Goal: Task Accomplishment & Management: Use online tool/utility

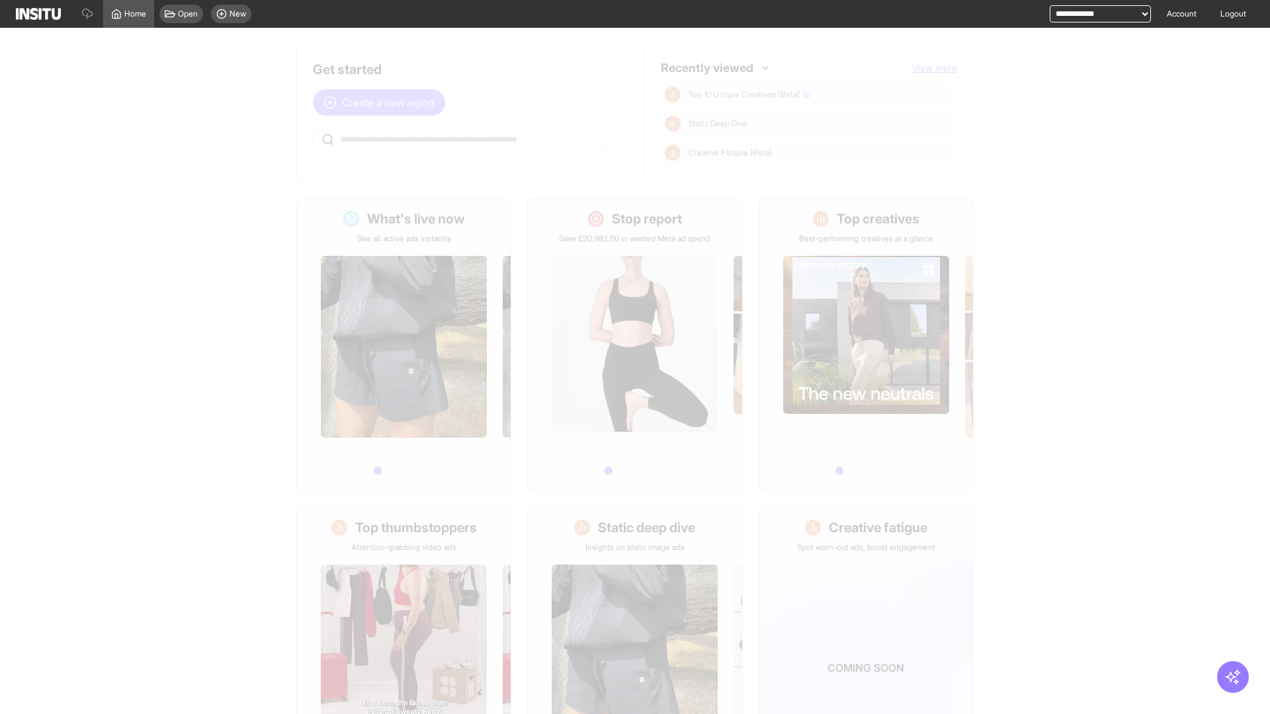
click at [382, 102] on span "Create a new report" at bounding box center [388, 103] width 93 height 16
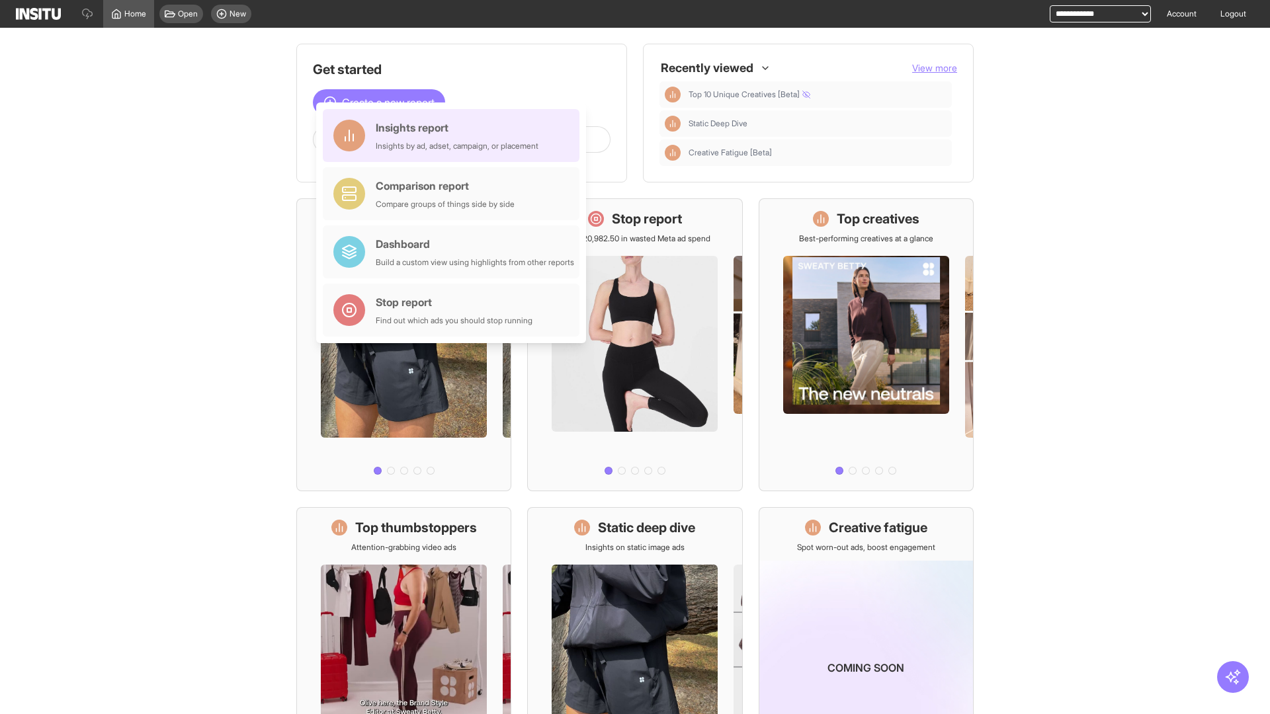
click at [454, 136] on div "Insights report Insights by ad, adset, campaign, or placement" at bounding box center [457, 136] width 163 height 32
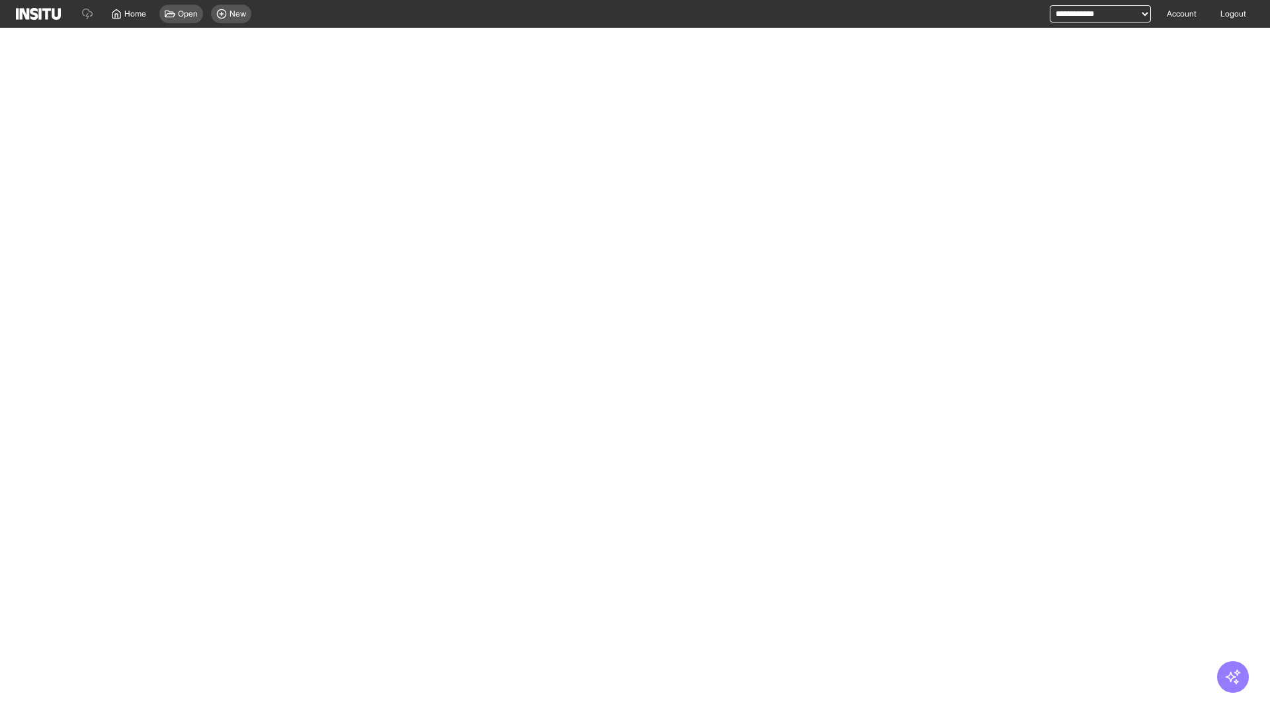
select select "**"
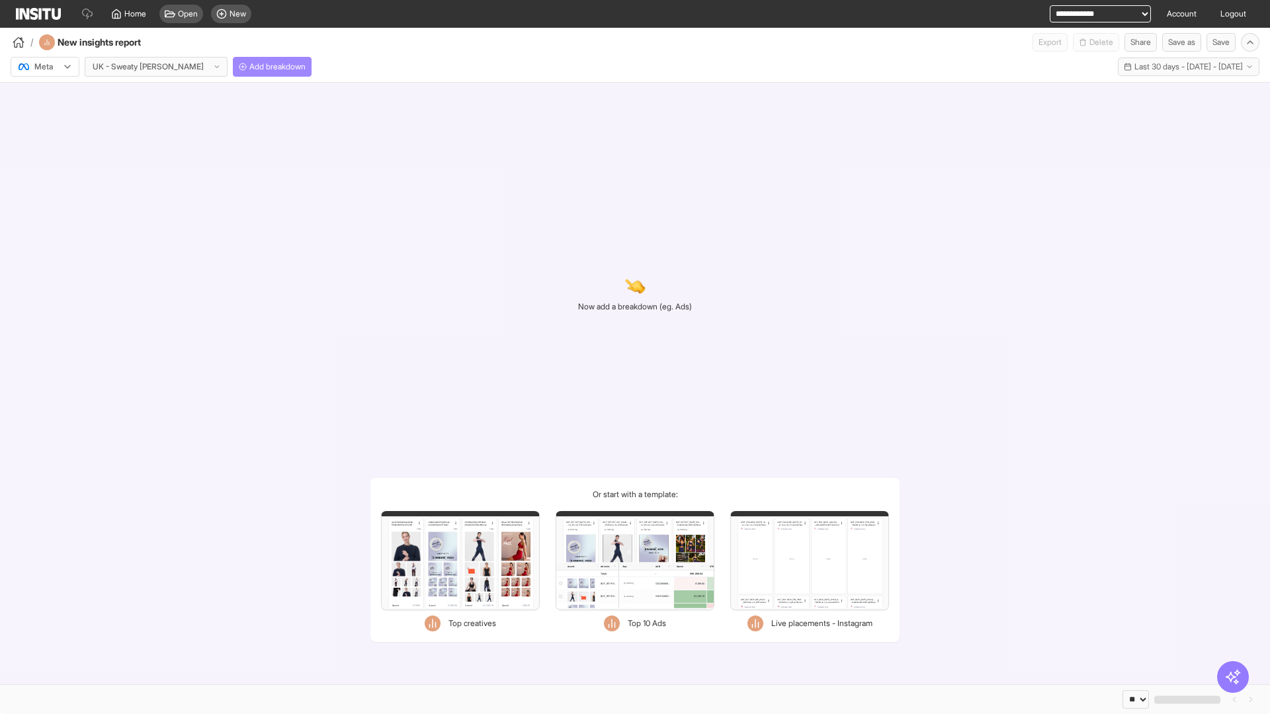
click at [249, 67] on span "Add breakdown" at bounding box center [277, 66] width 56 height 11
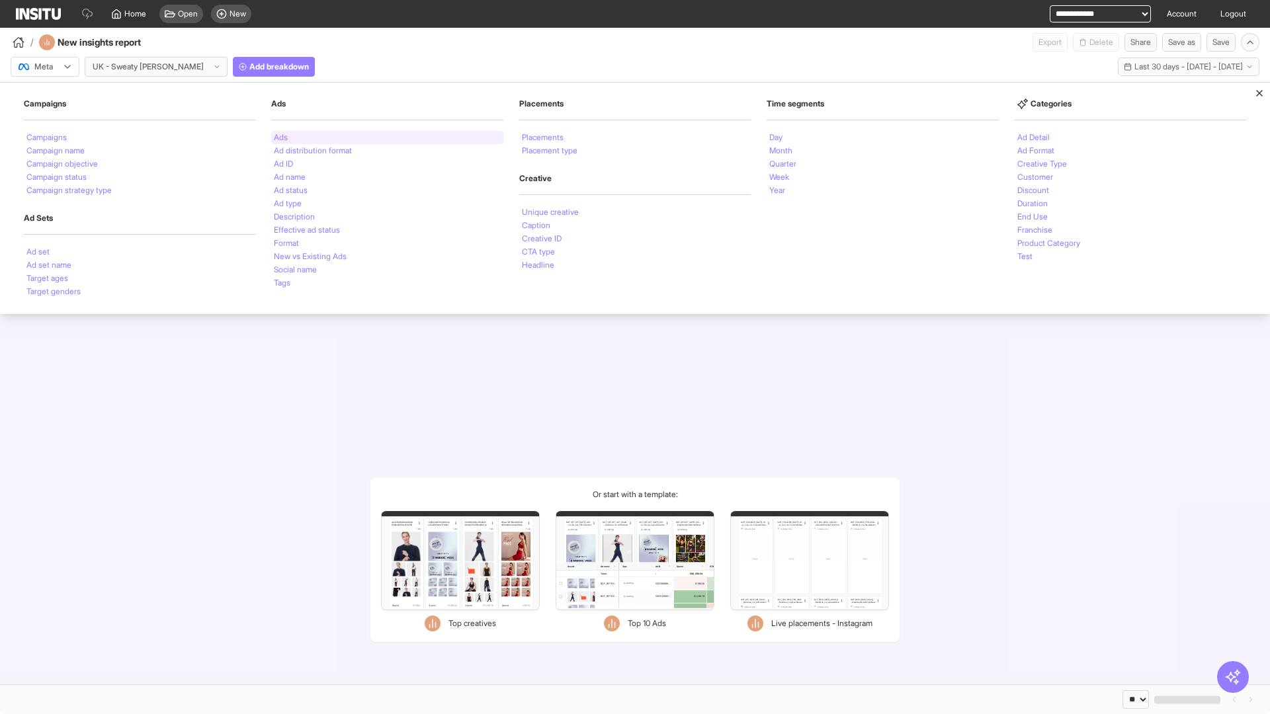
click at [280, 138] on li "Ads" at bounding box center [281, 138] width 14 height 8
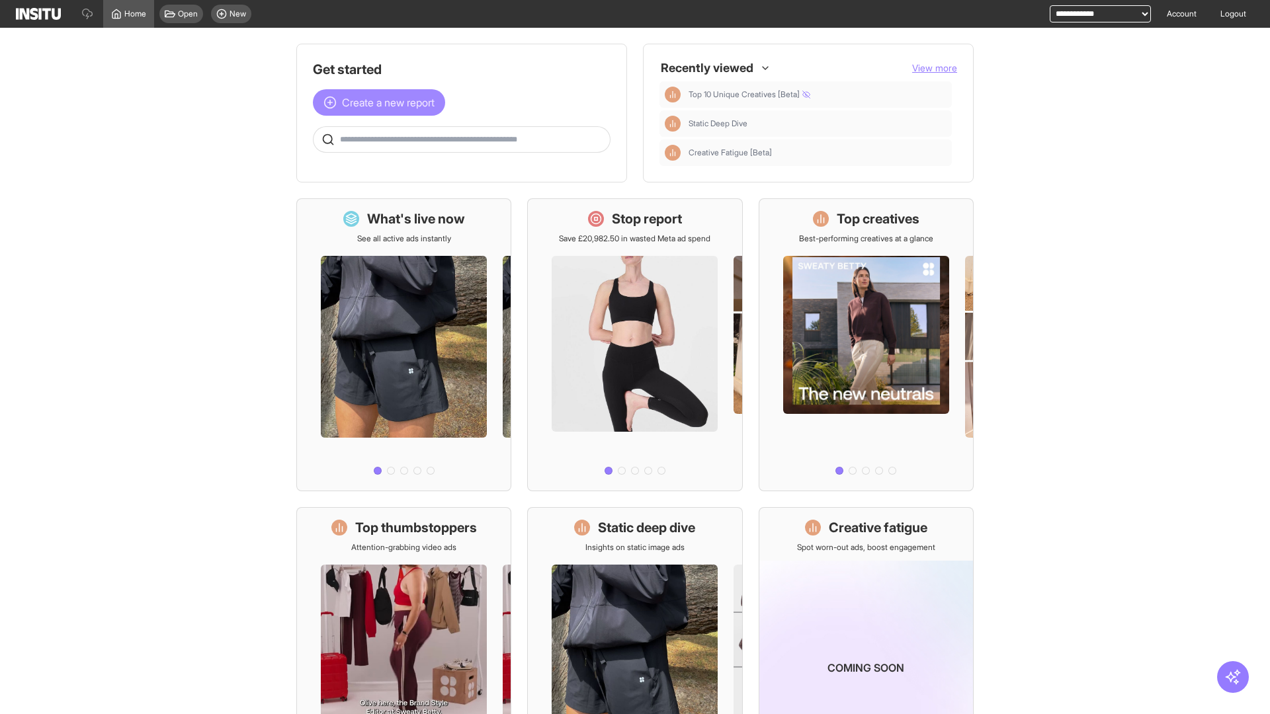
click at [382, 102] on span "Create a new report" at bounding box center [388, 103] width 93 height 16
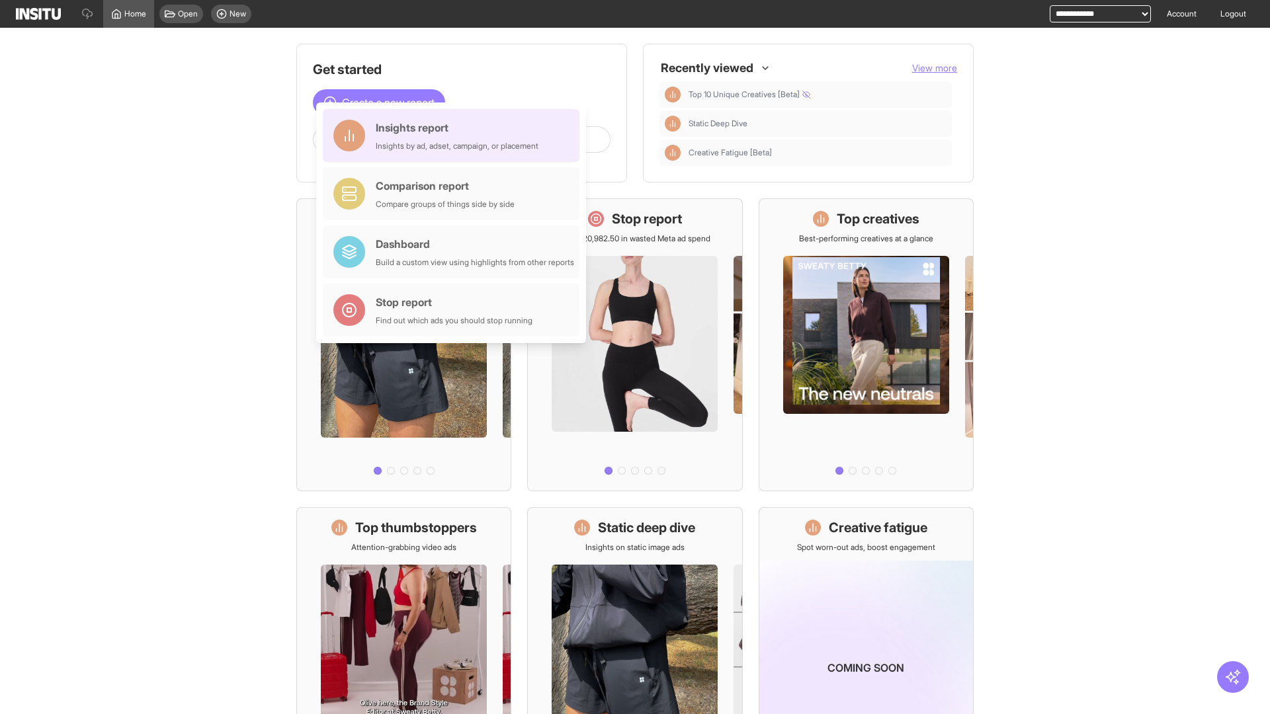
click at [454, 136] on div "Insights report Insights by ad, adset, campaign, or placement" at bounding box center [457, 136] width 163 height 32
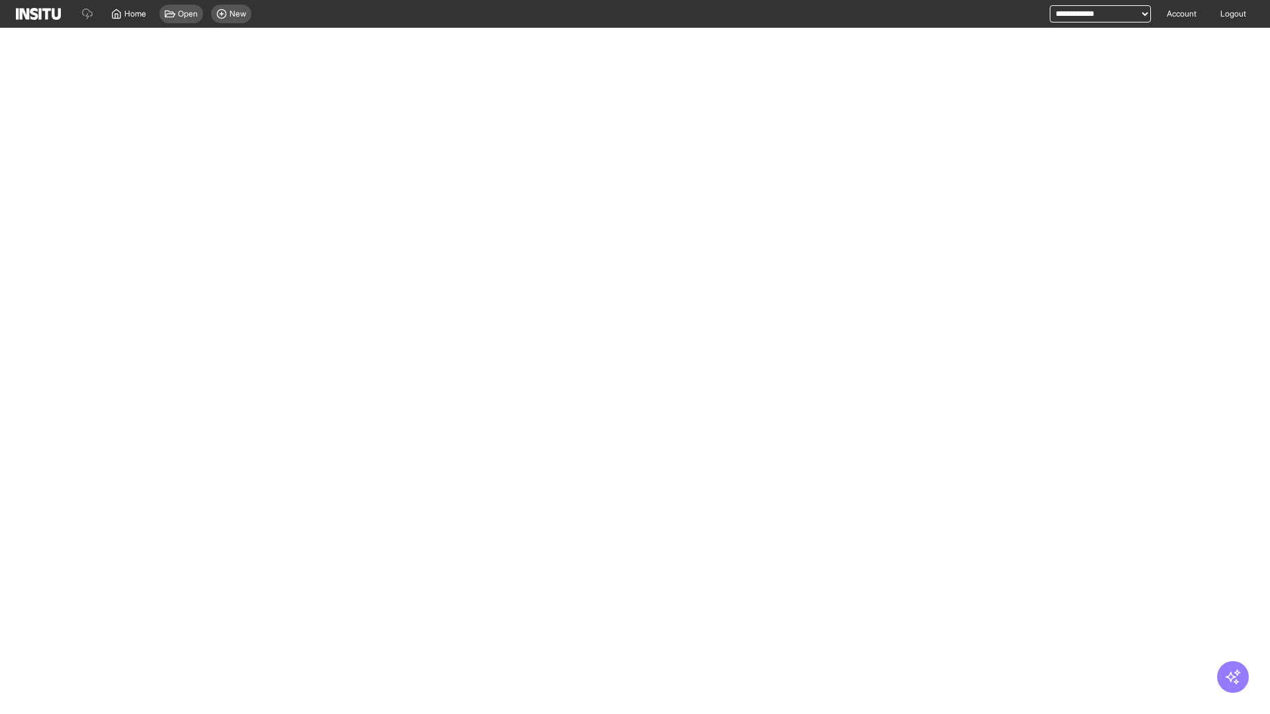
select select "**"
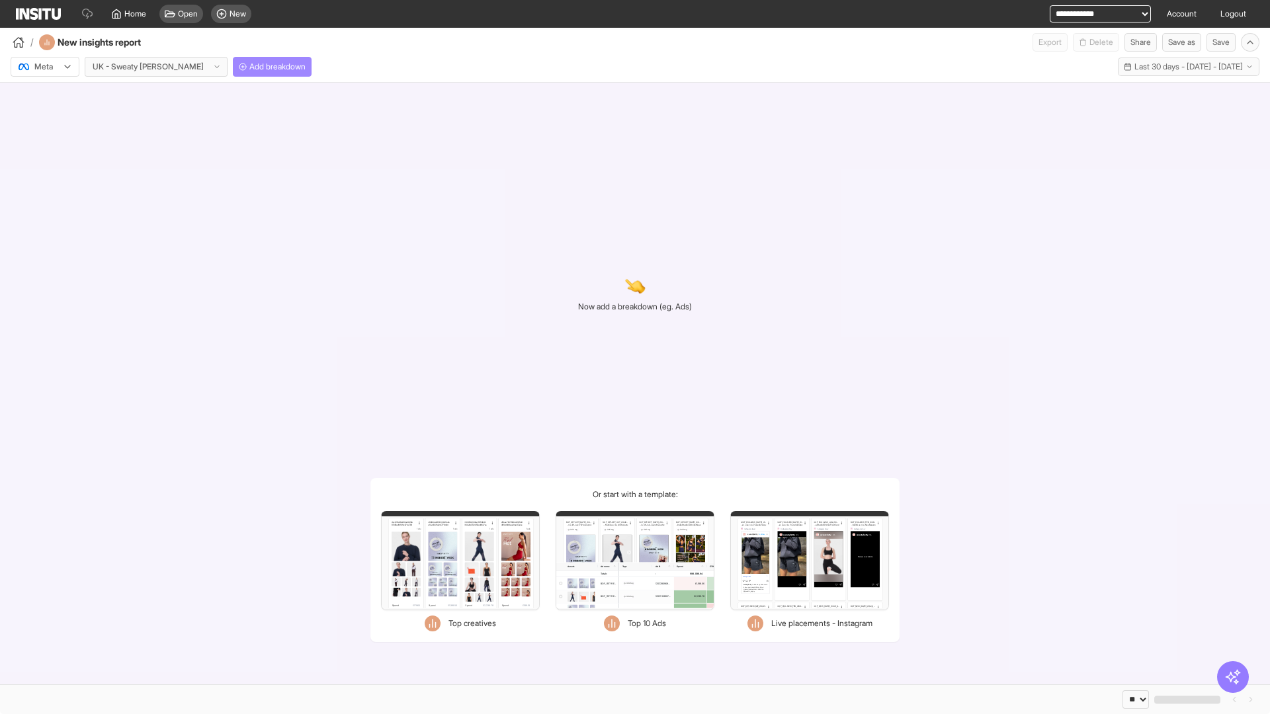
click at [249, 67] on span "Add breakdown" at bounding box center [277, 66] width 56 height 11
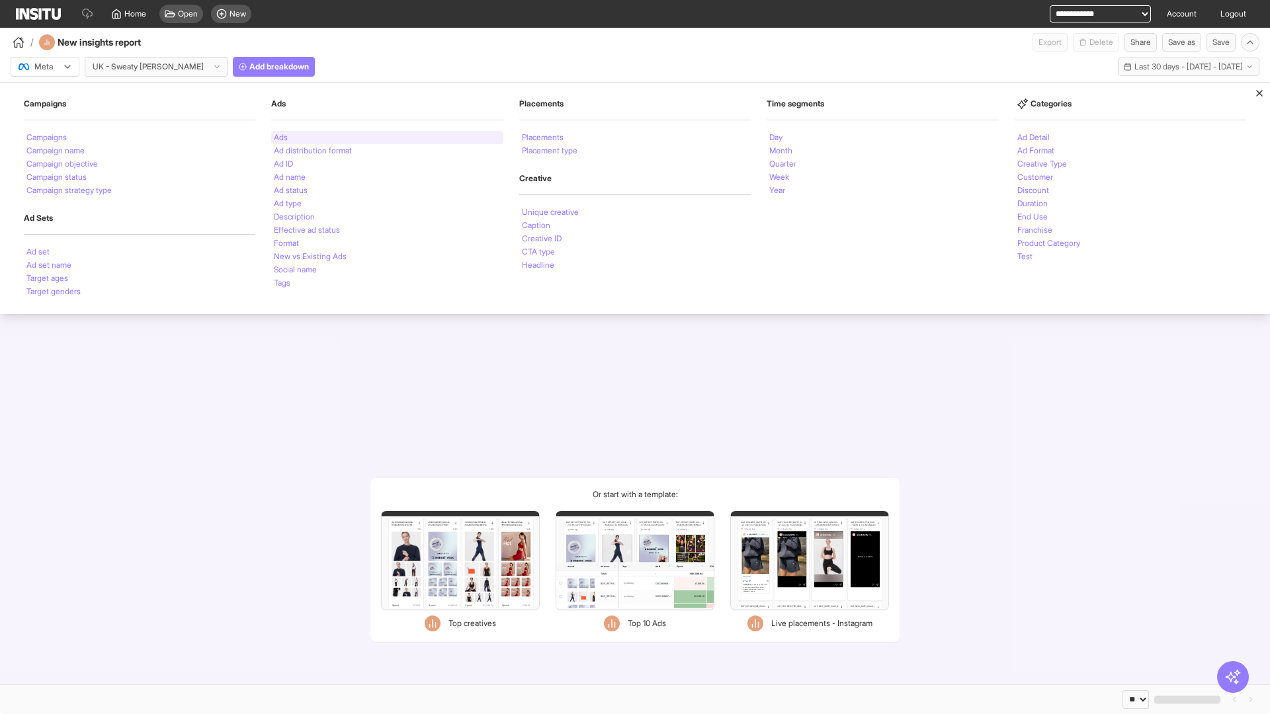
click at [280, 138] on li "Ads" at bounding box center [281, 138] width 14 height 8
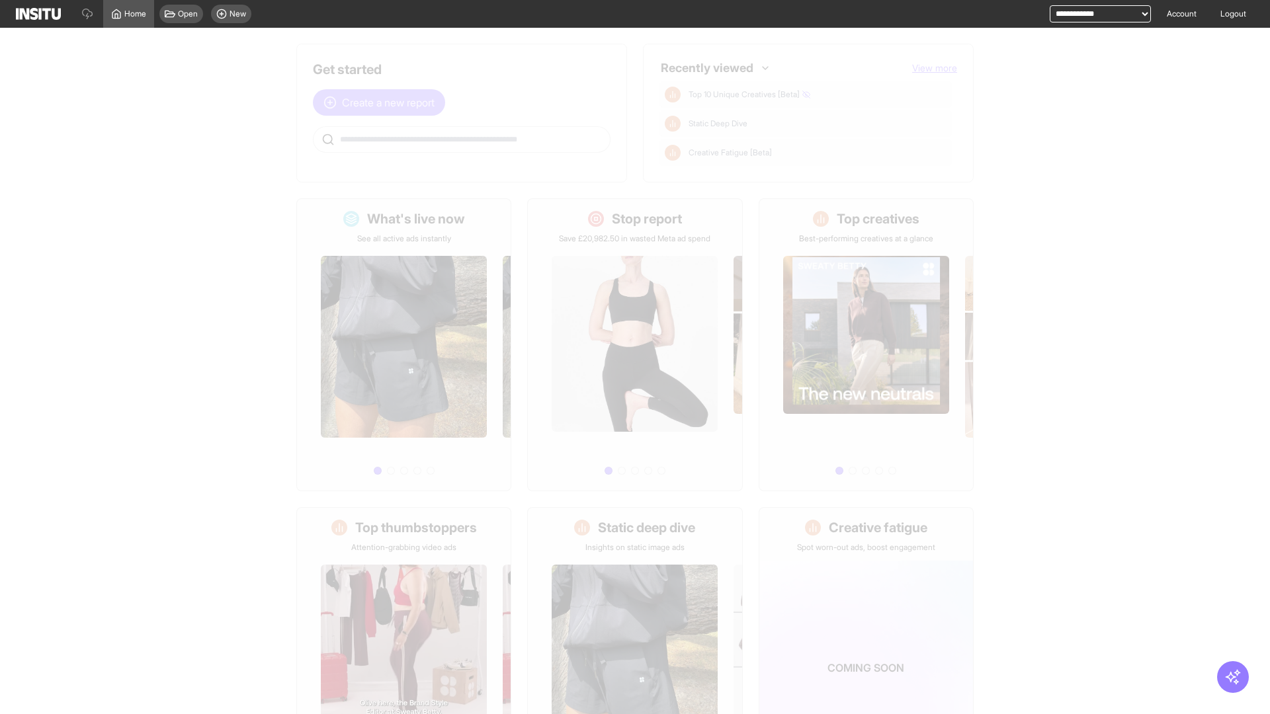
click at [382, 102] on span "Create a new report" at bounding box center [388, 103] width 93 height 16
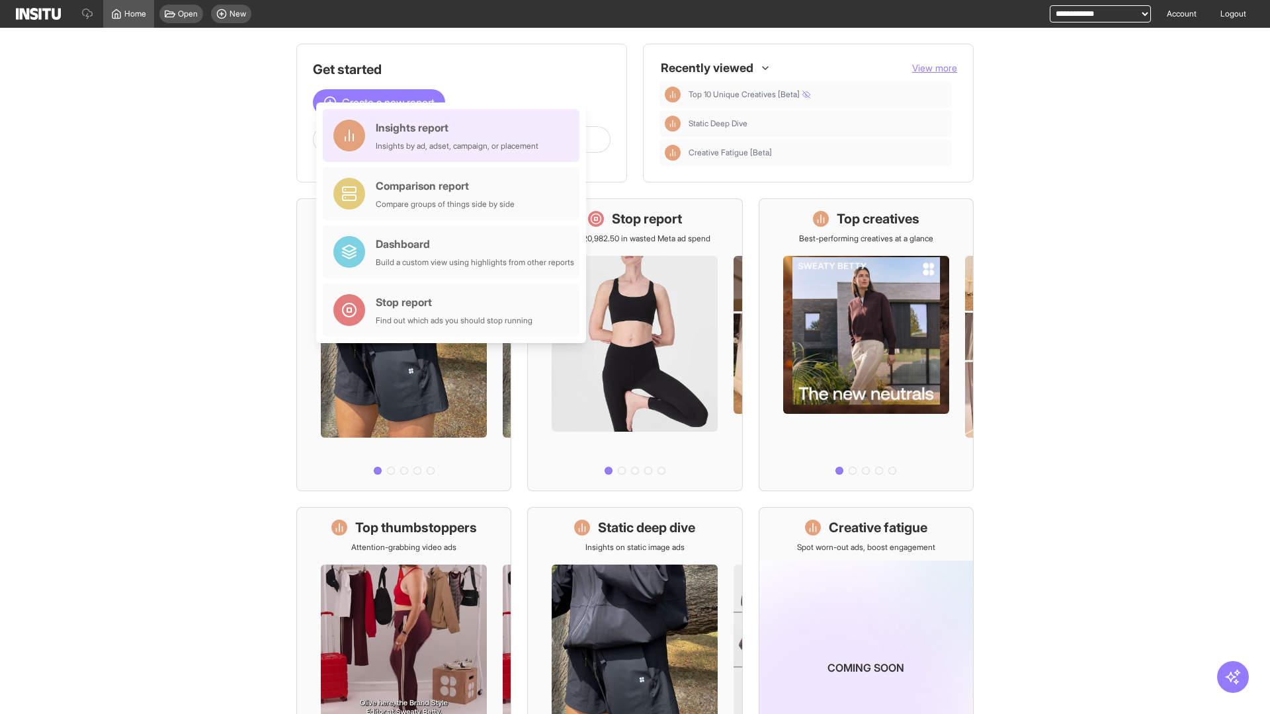
click at [454, 136] on div "Insights report Insights by ad, adset, campaign, or placement" at bounding box center [457, 136] width 163 height 32
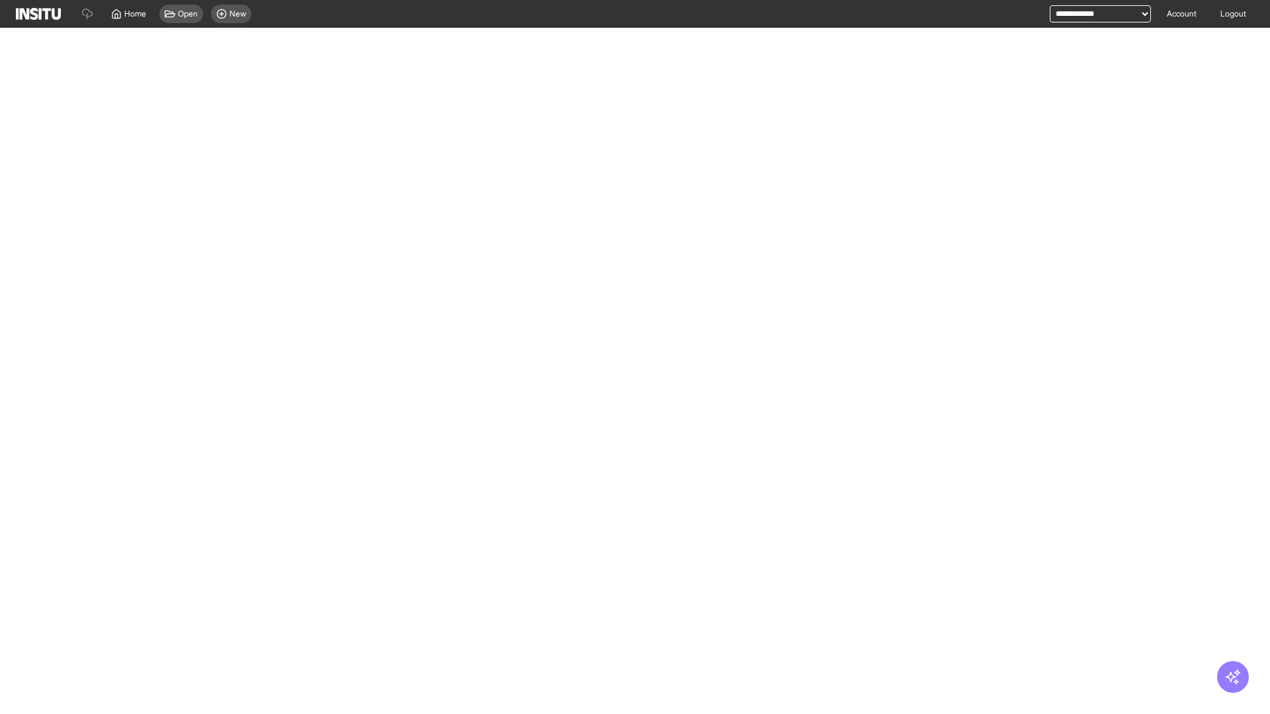
select select "**"
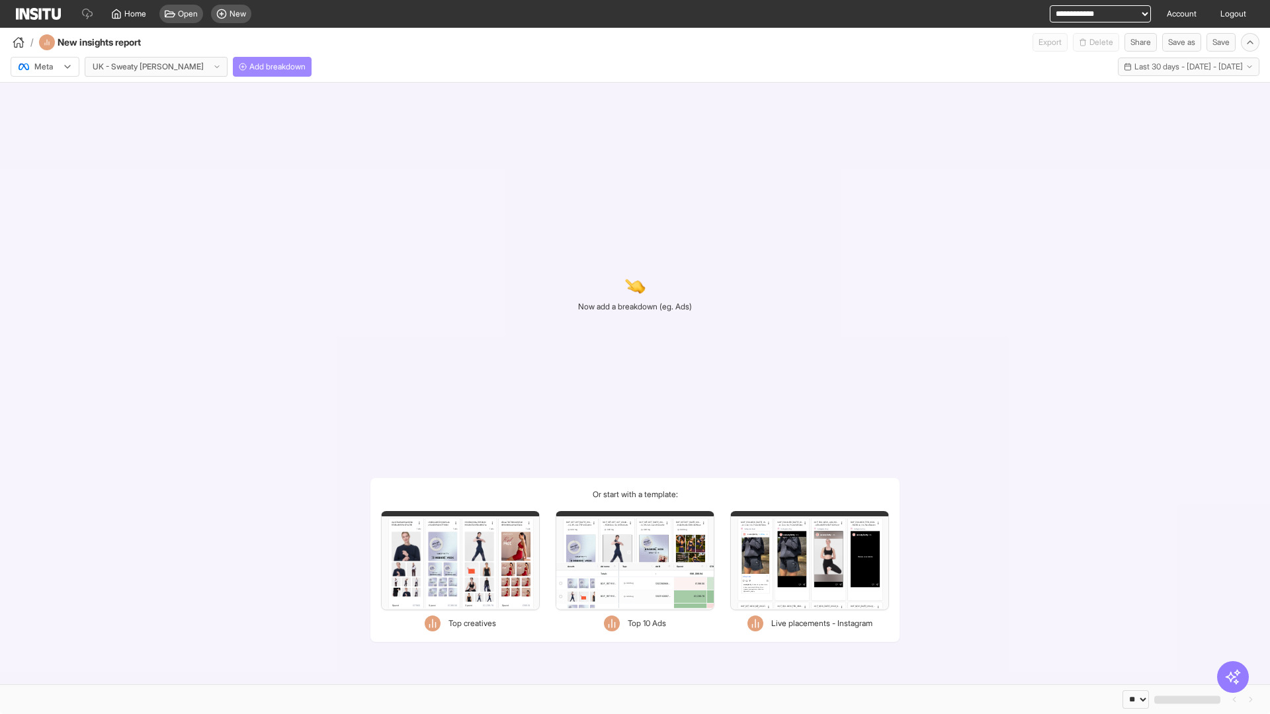
click at [249, 67] on span "Add breakdown" at bounding box center [277, 66] width 56 height 11
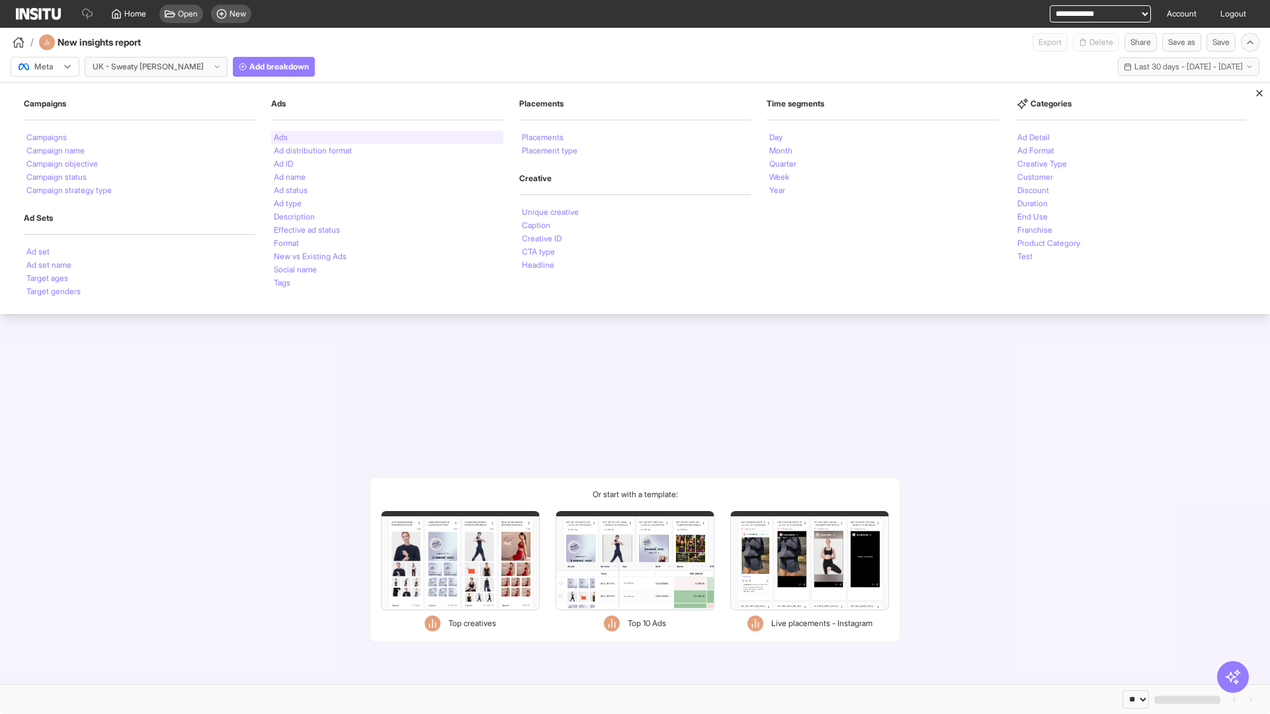
click at [280, 138] on li "Ads" at bounding box center [281, 138] width 14 height 8
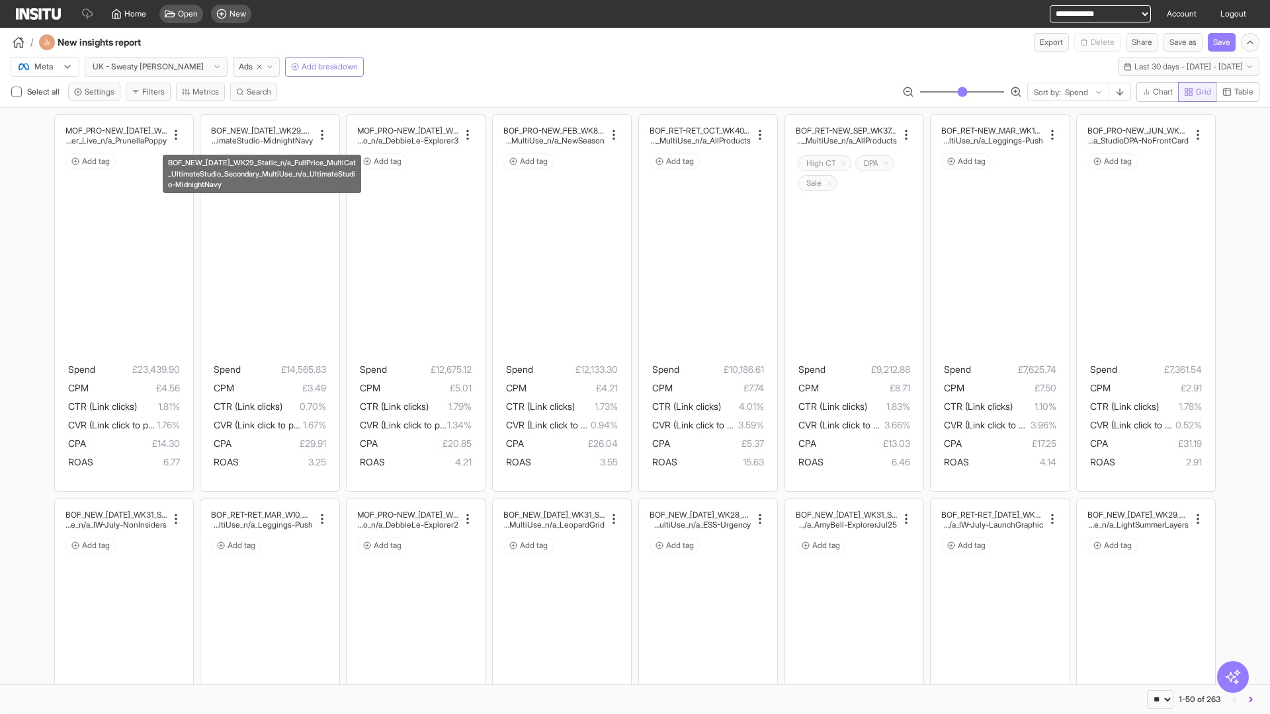
click at [1196, 92] on span "Grid" at bounding box center [1203, 92] width 15 height 11
